Goal: Task Accomplishment & Management: Manage account settings

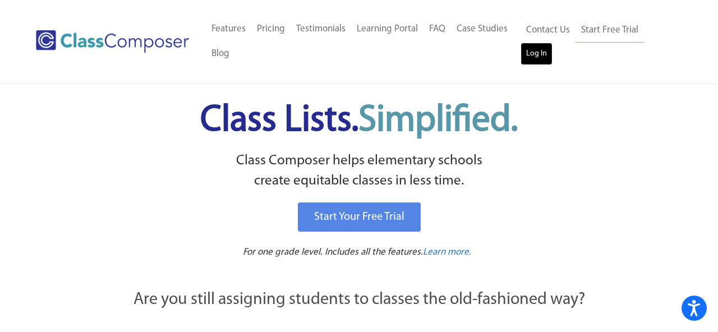
click at [539, 58] on link "Log In" at bounding box center [537, 54] width 32 height 22
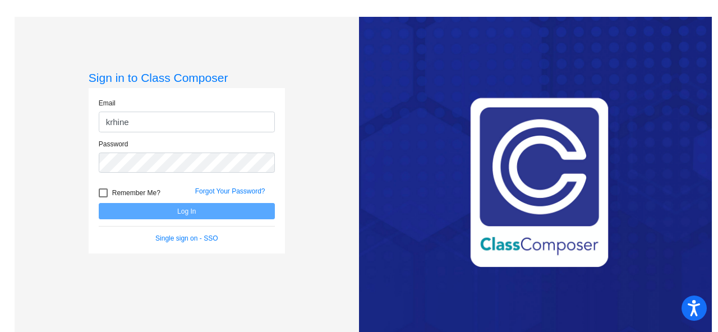
type input "krhine@lgusd.org"
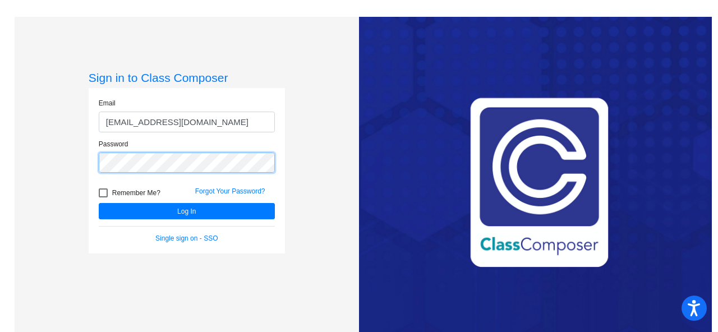
click at [99, 203] on button "Log In" at bounding box center [187, 211] width 176 height 16
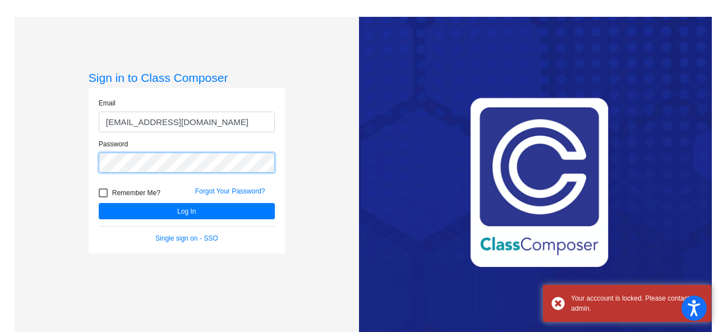
click at [99, 203] on button "Log In" at bounding box center [187, 211] width 176 height 16
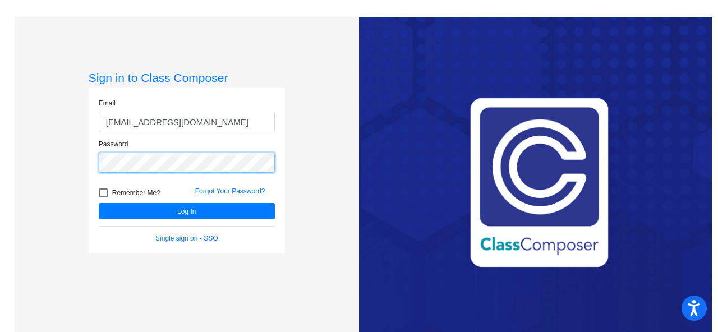
click at [99, 203] on button "Log In" at bounding box center [187, 211] width 176 height 16
